Goal: Task Accomplishment & Management: Manage account settings

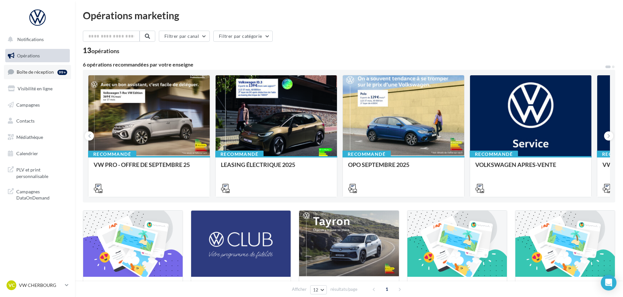
click at [36, 69] on link "Boîte de réception 99+" at bounding box center [37, 72] width 67 height 14
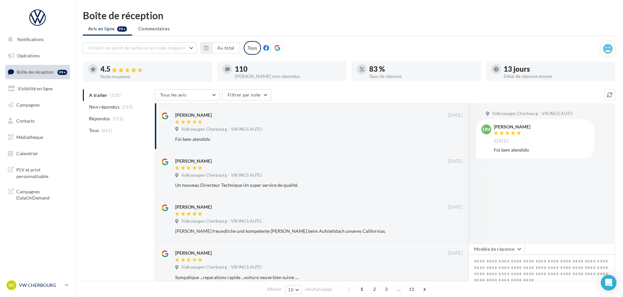
click at [36, 285] on p "VW CHERBOURG" at bounding box center [40, 285] width 43 height 7
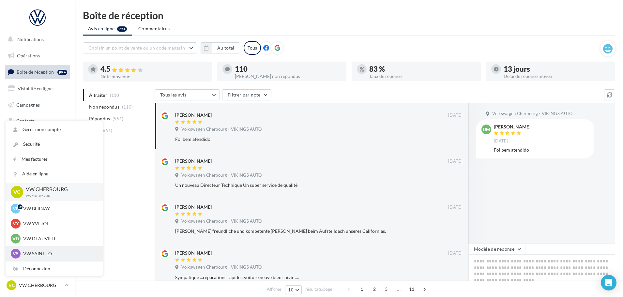
click at [35, 253] on p "VW SAINT-LO" at bounding box center [59, 253] width 72 height 7
